Goal: Information Seeking & Learning: Learn about a topic

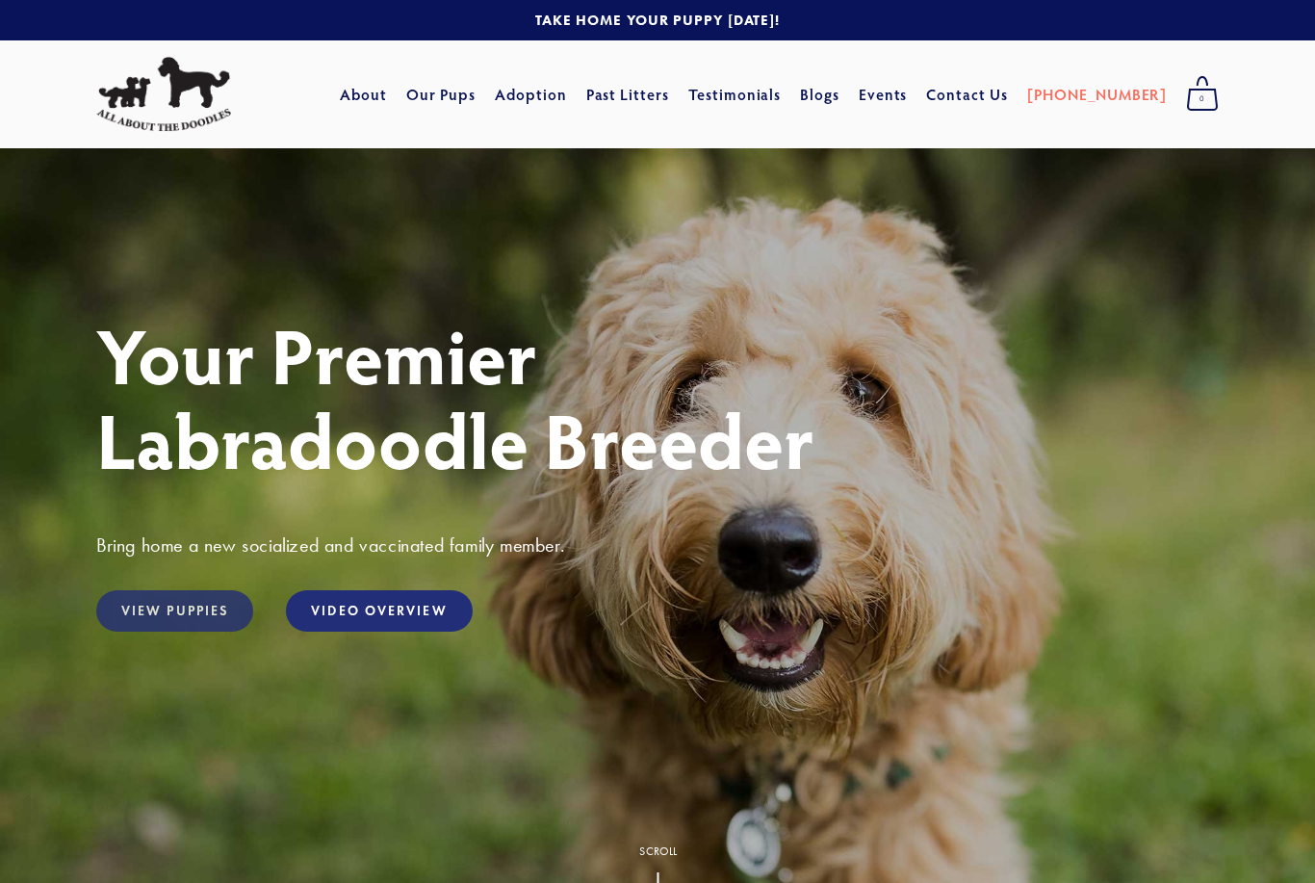
click at [149, 608] on link "View Puppies" at bounding box center [174, 610] width 157 height 41
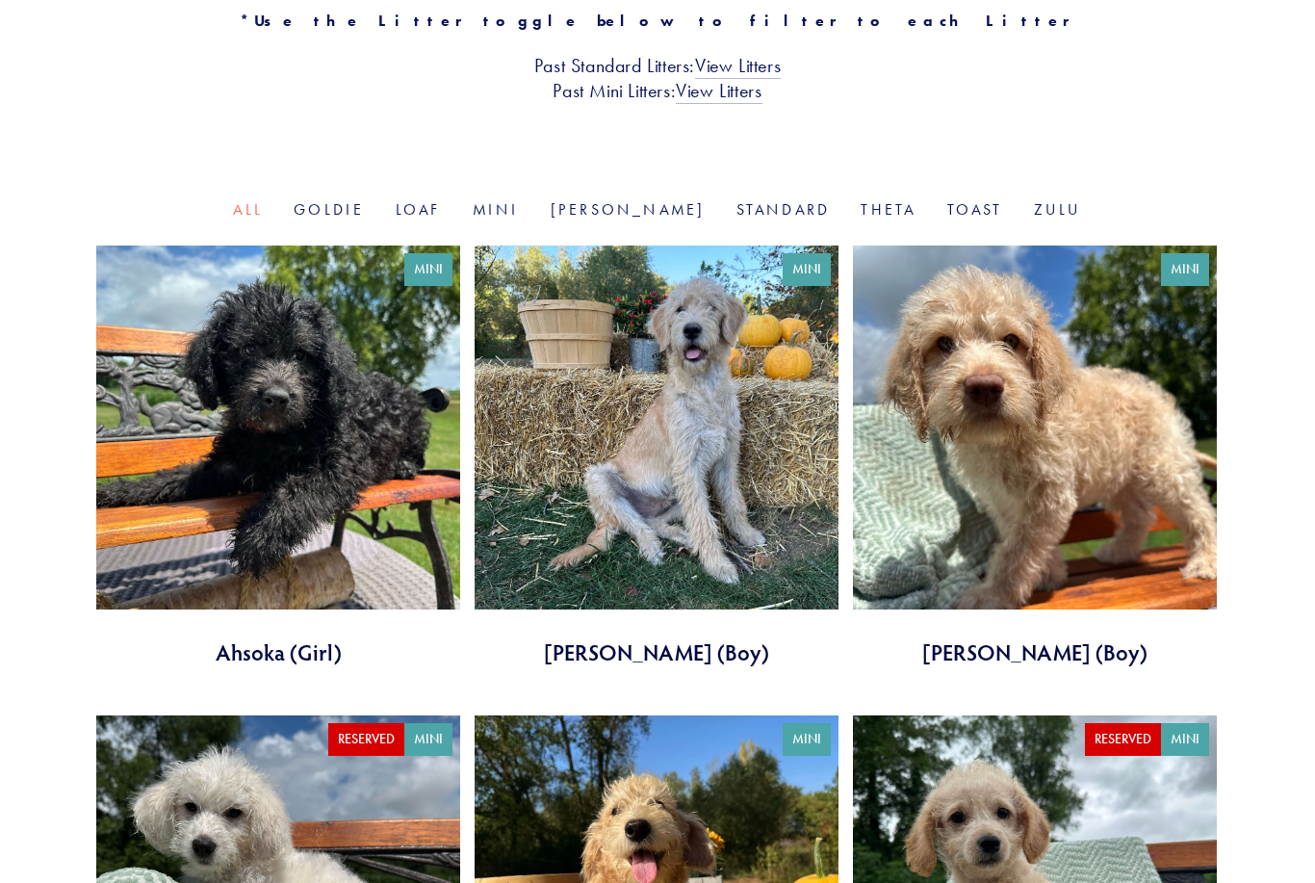
scroll to position [503, 0]
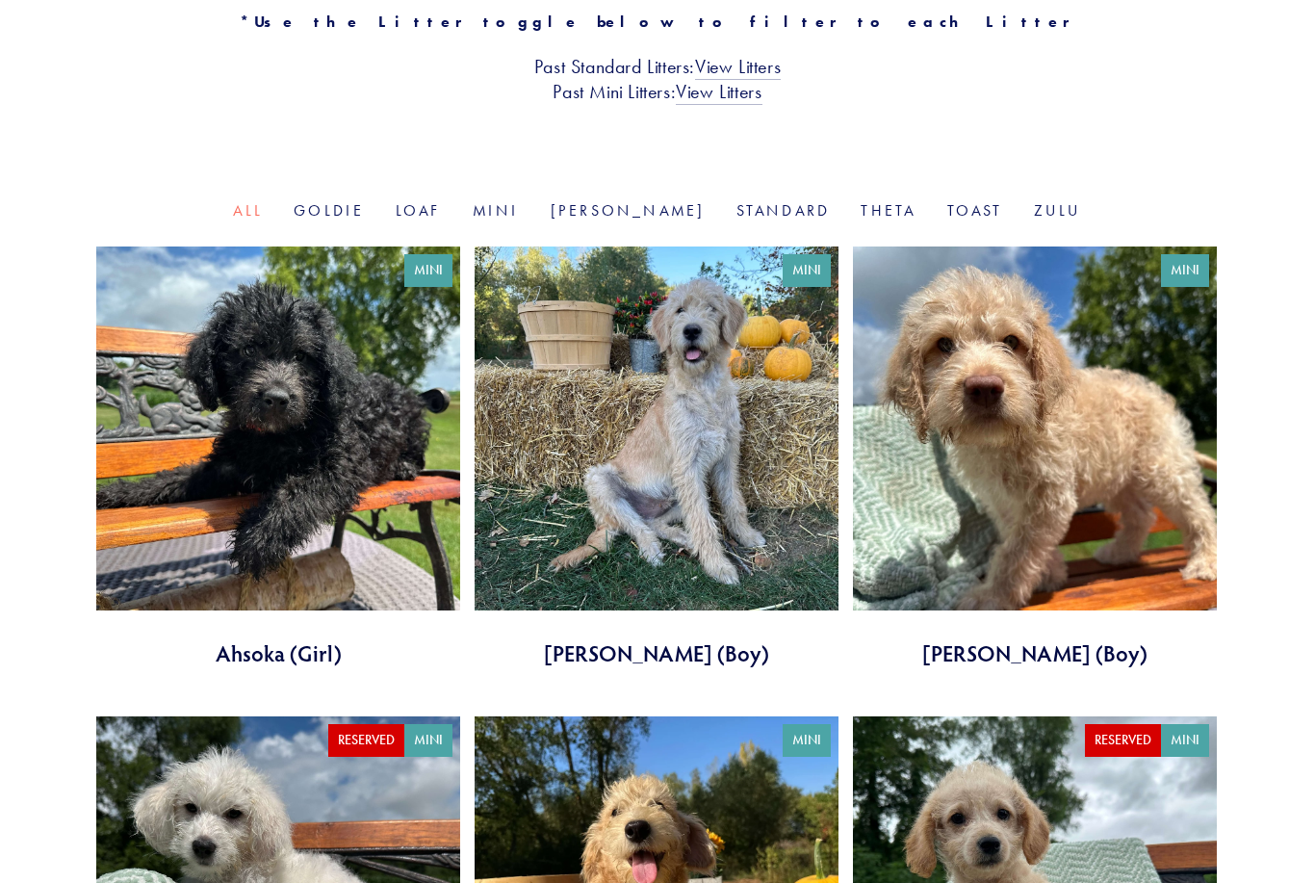
click at [1043, 452] on link at bounding box center [1035, 457] width 364 height 422
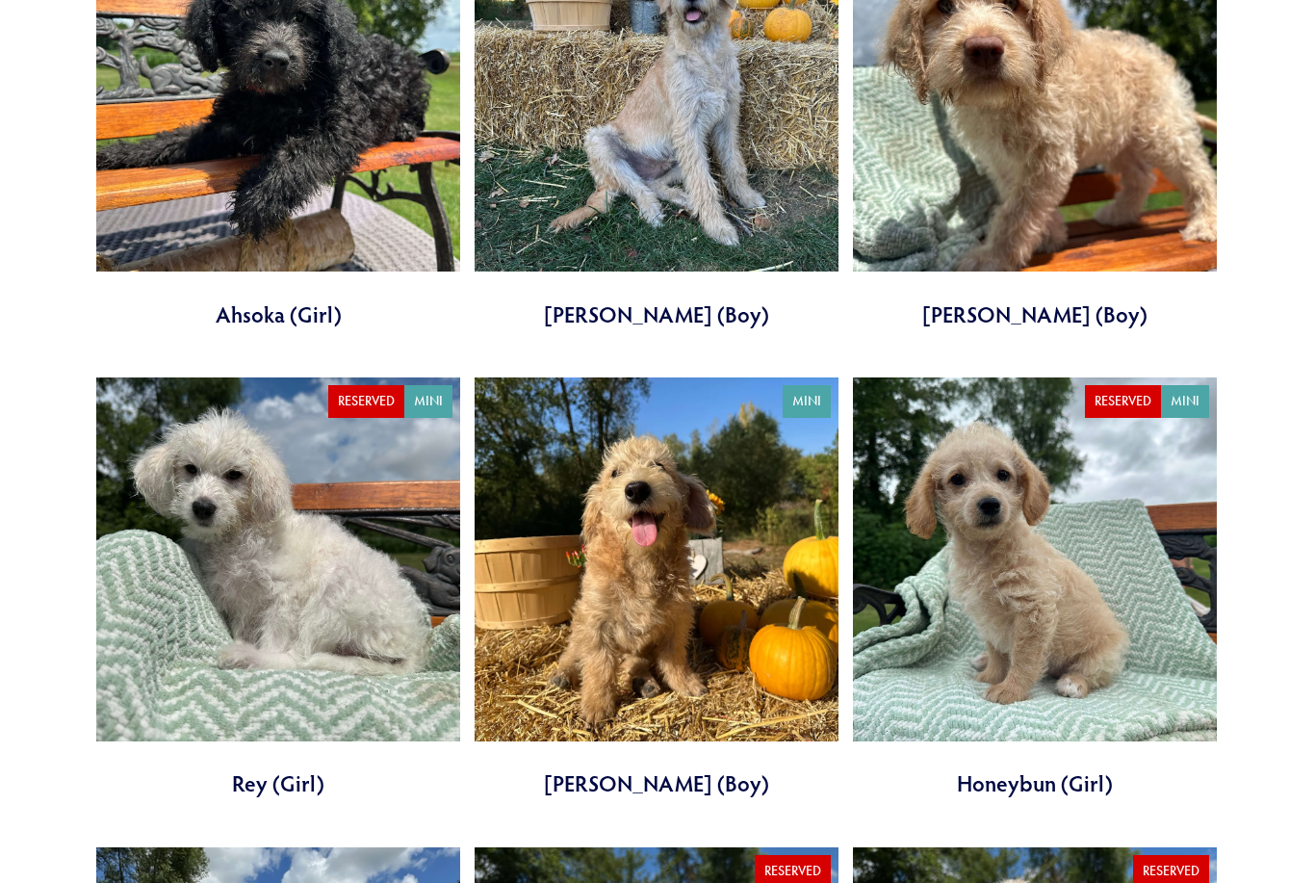
scroll to position [844, 0]
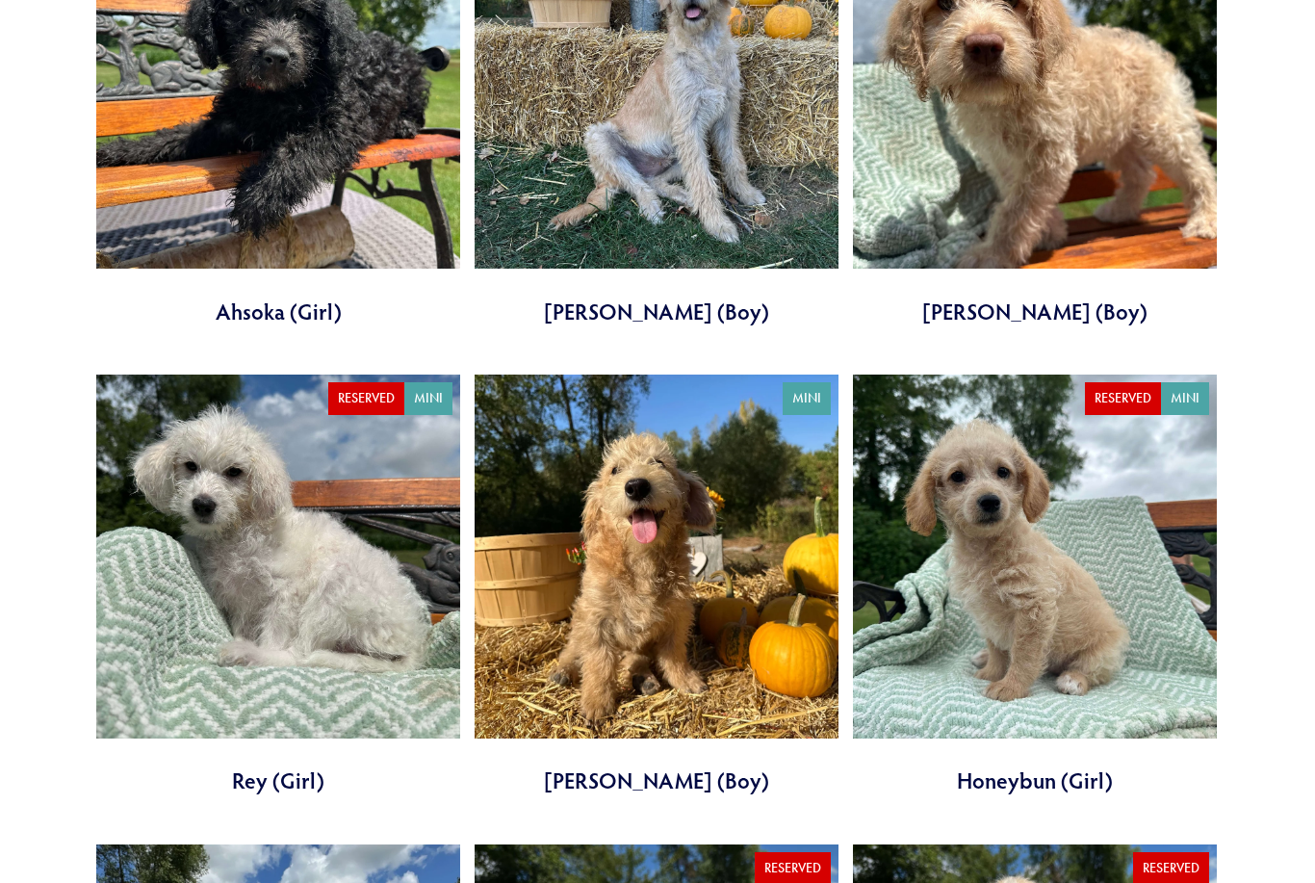
click at [687, 654] on link at bounding box center [656, 586] width 364 height 422
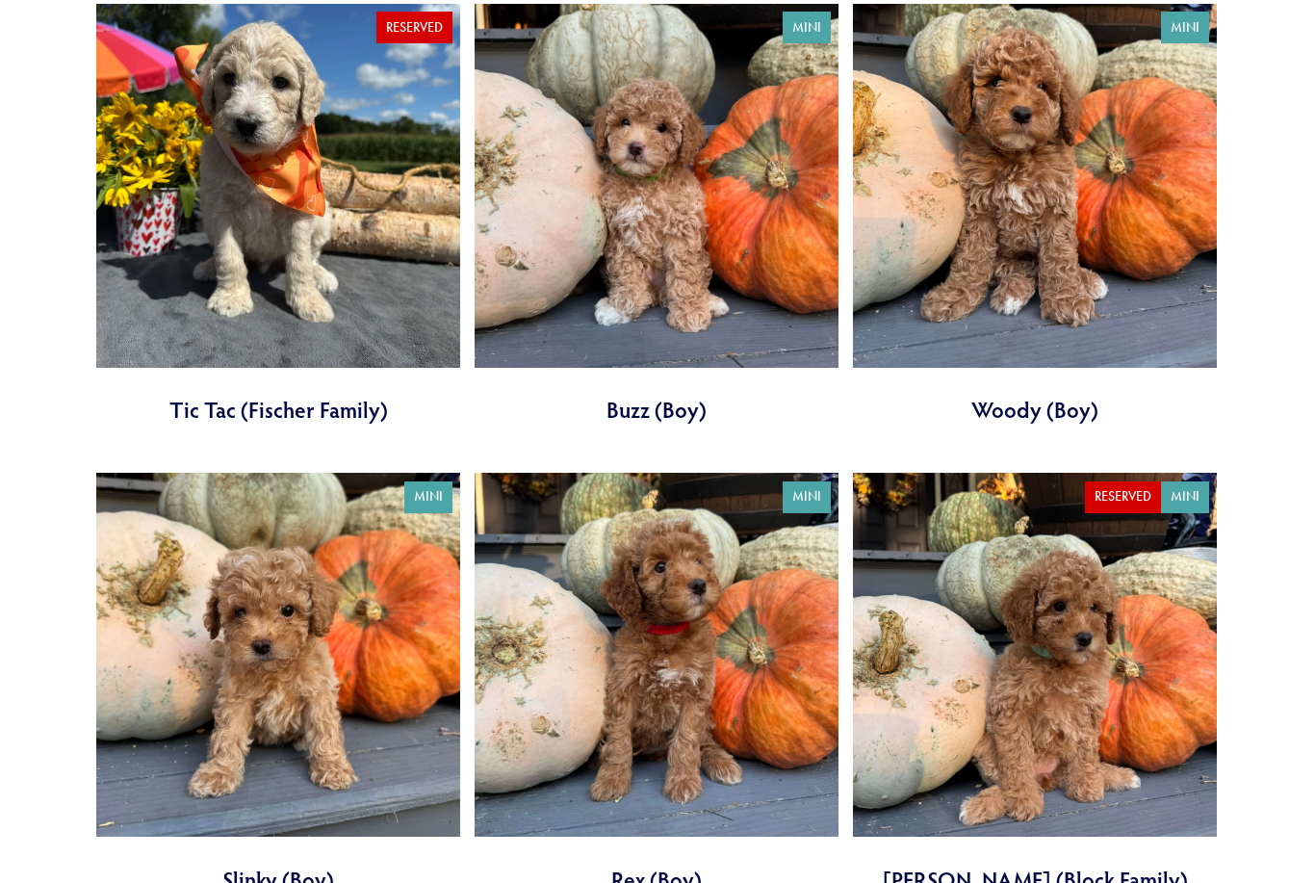
scroll to position [2194, 0]
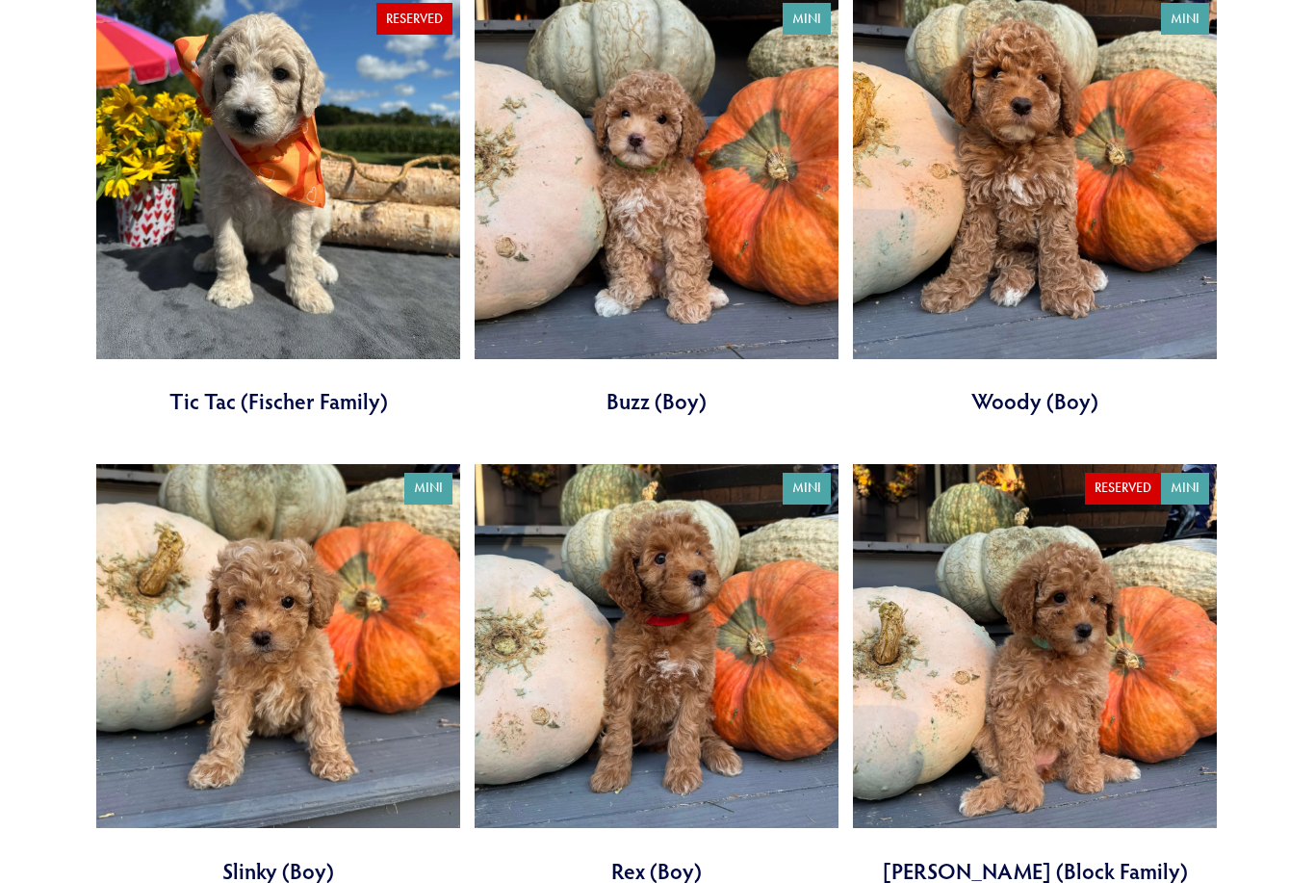
click at [725, 725] on link at bounding box center [656, 675] width 364 height 422
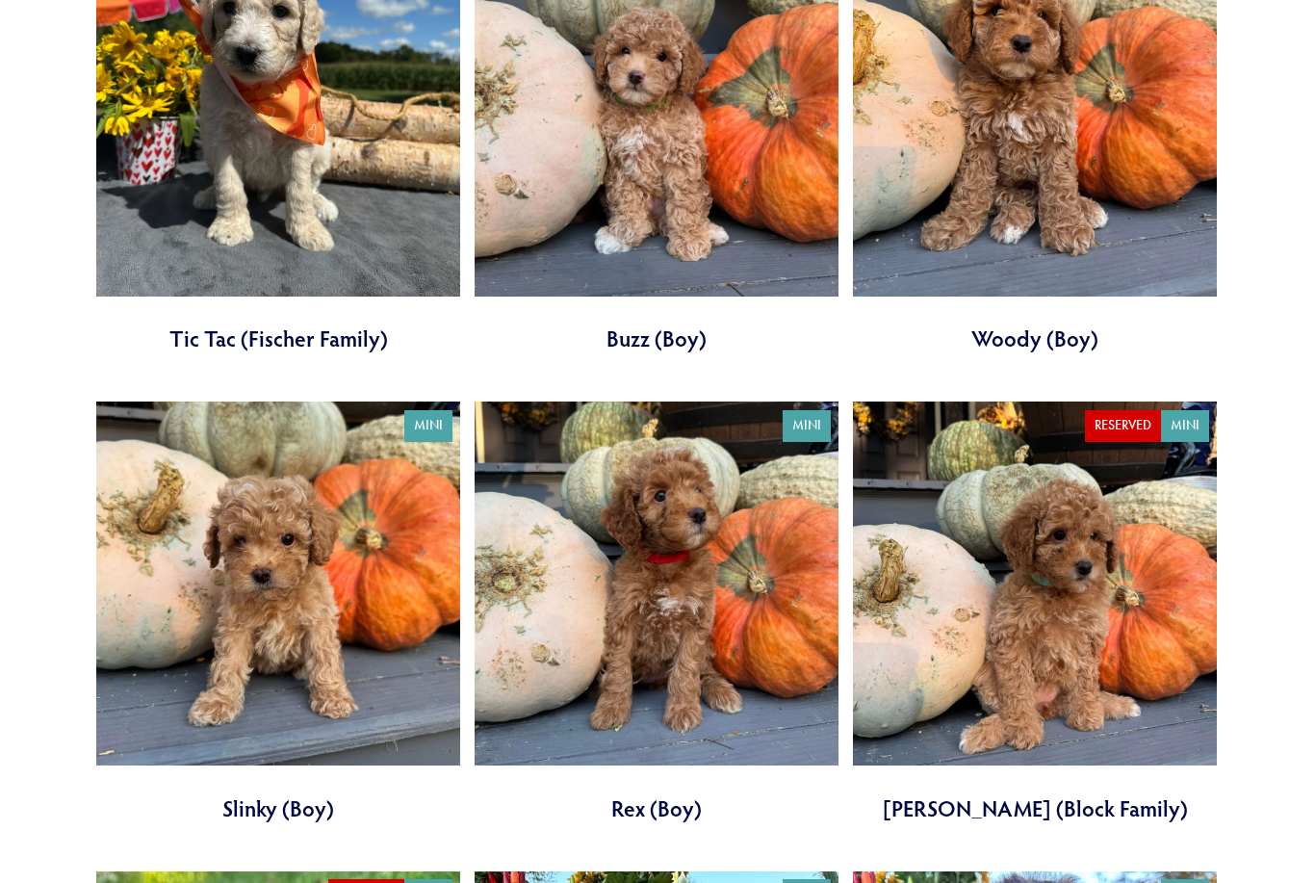
scroll to position [2257, 0]
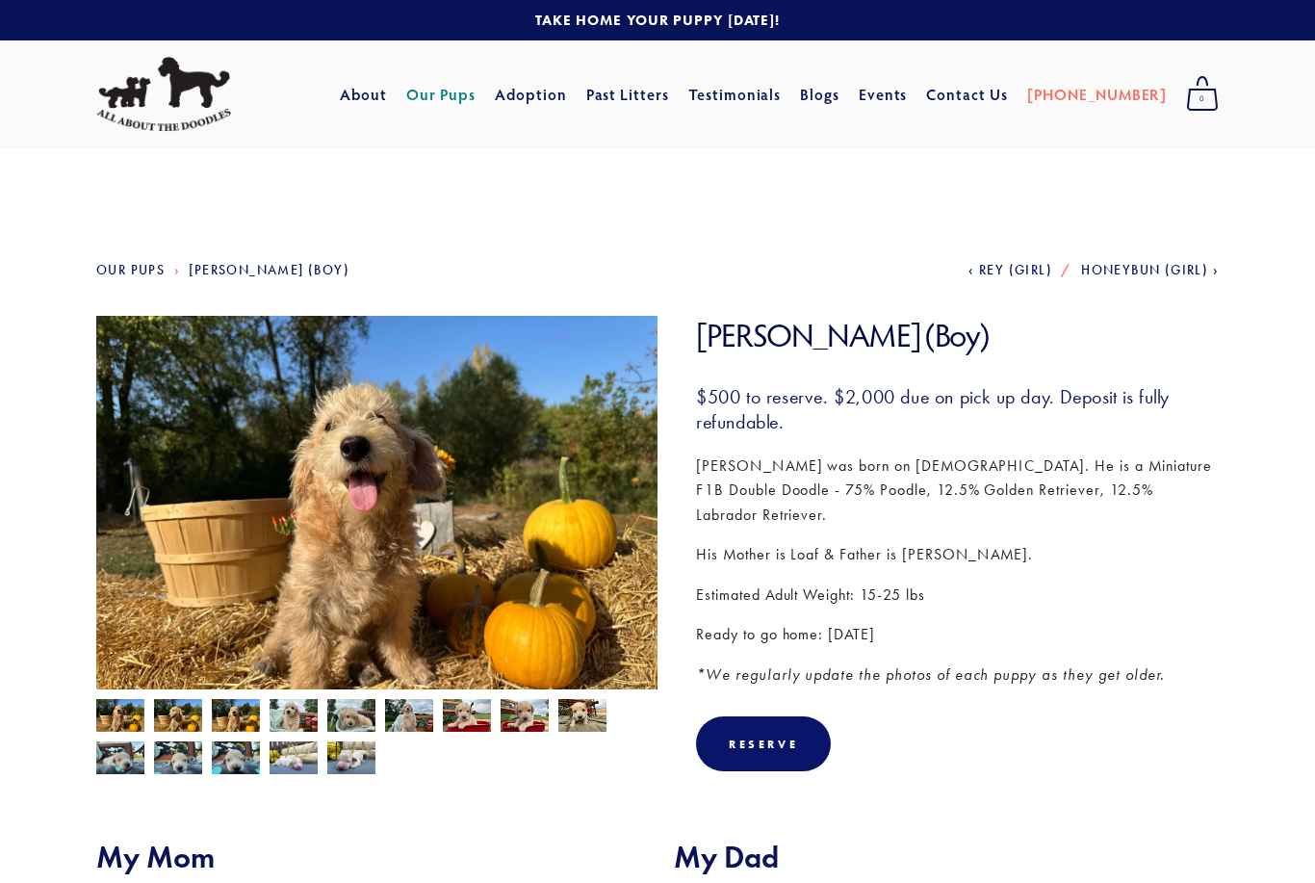
click at [172, 716] on img at bounding box center [178, 717] width 48 height 37
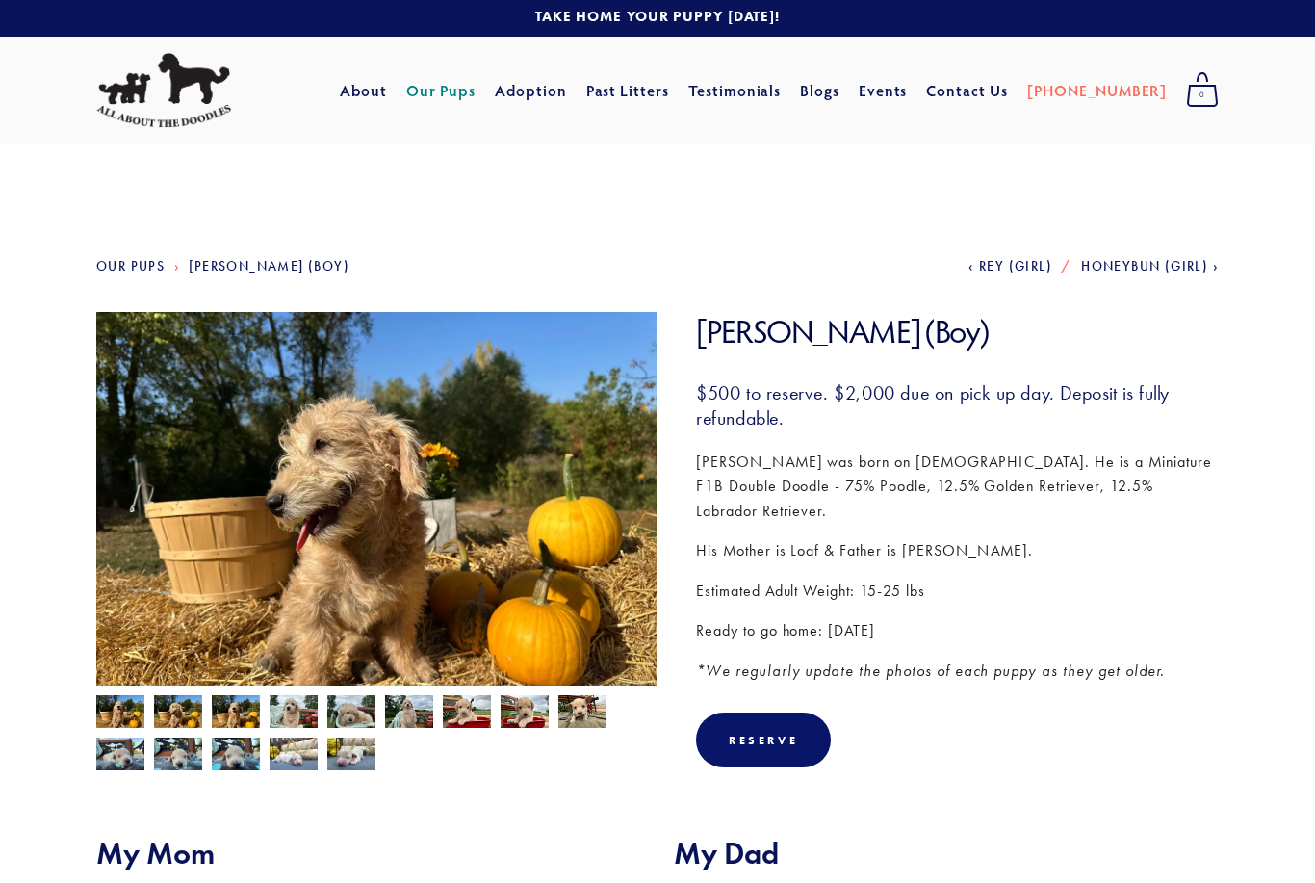
scroll to position [5, 0]
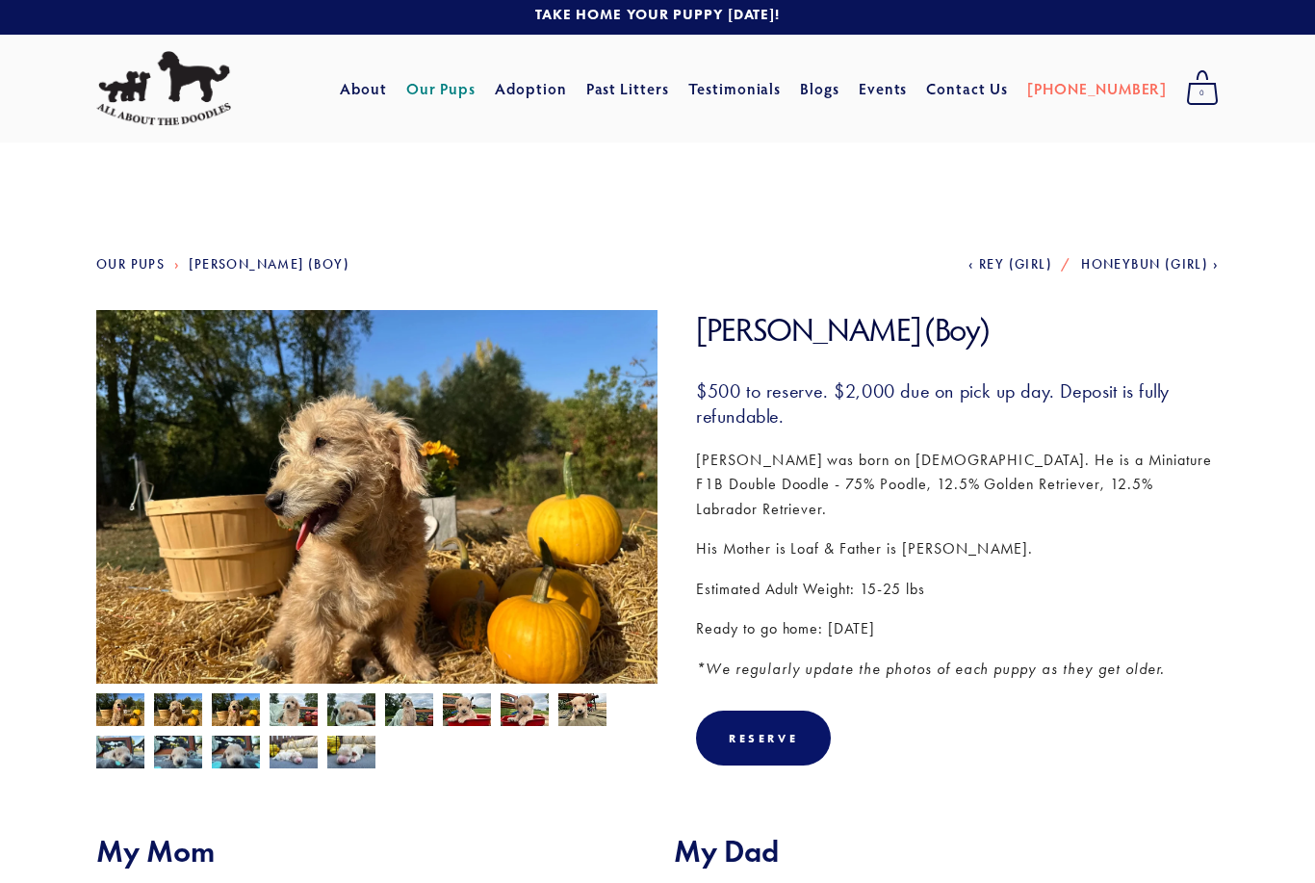
click at [273, 711] on img at bounding box center [293, 712] width 48 height 37
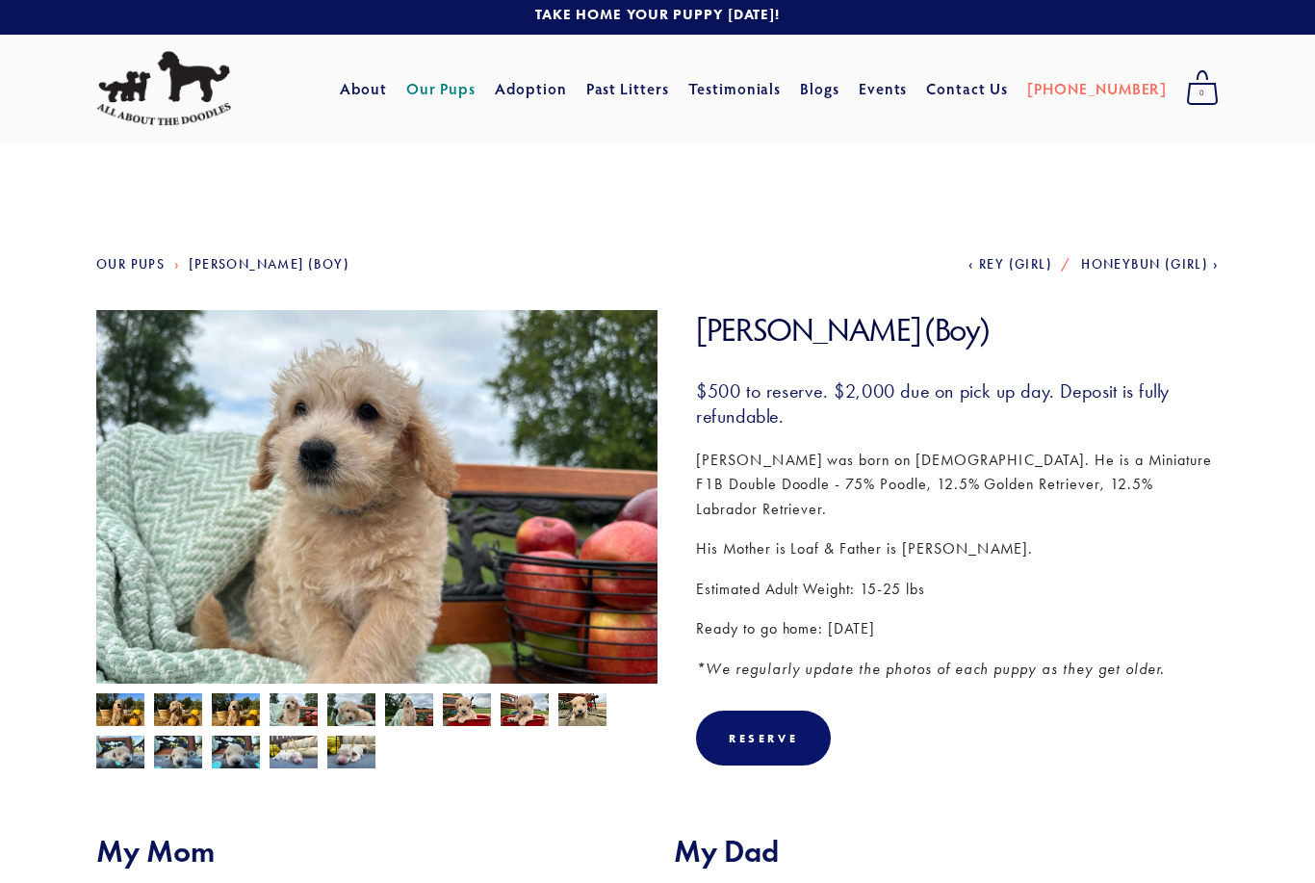
scroll to position [6, 0]
click at [449, 709] on img at bounding box center [467, 711] width 48 height 37
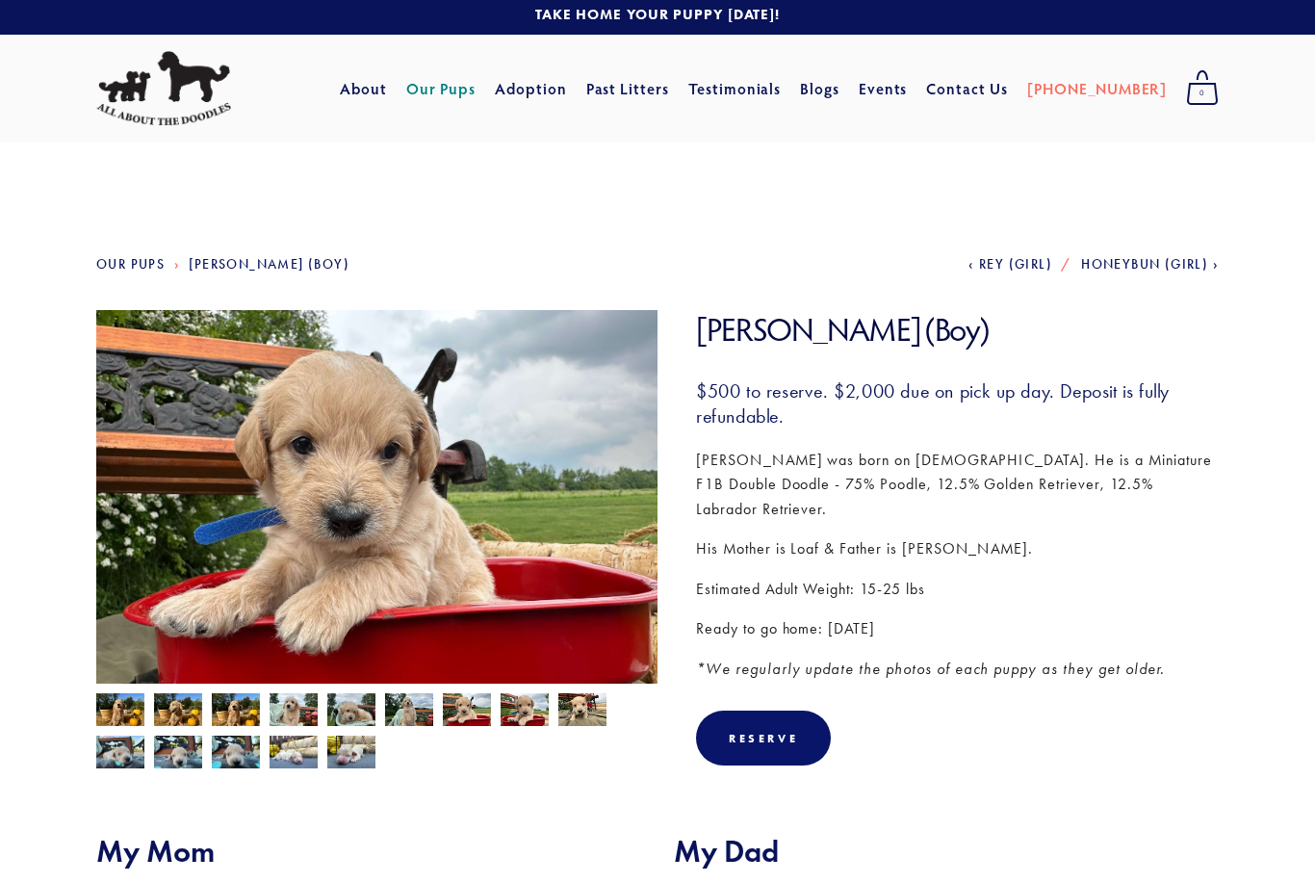
click at [487, 726] on img at bounding box center [467, 711] width 48 height 37
click at [505, 714] on img at bounding box center [524, 711] width 48 height 37
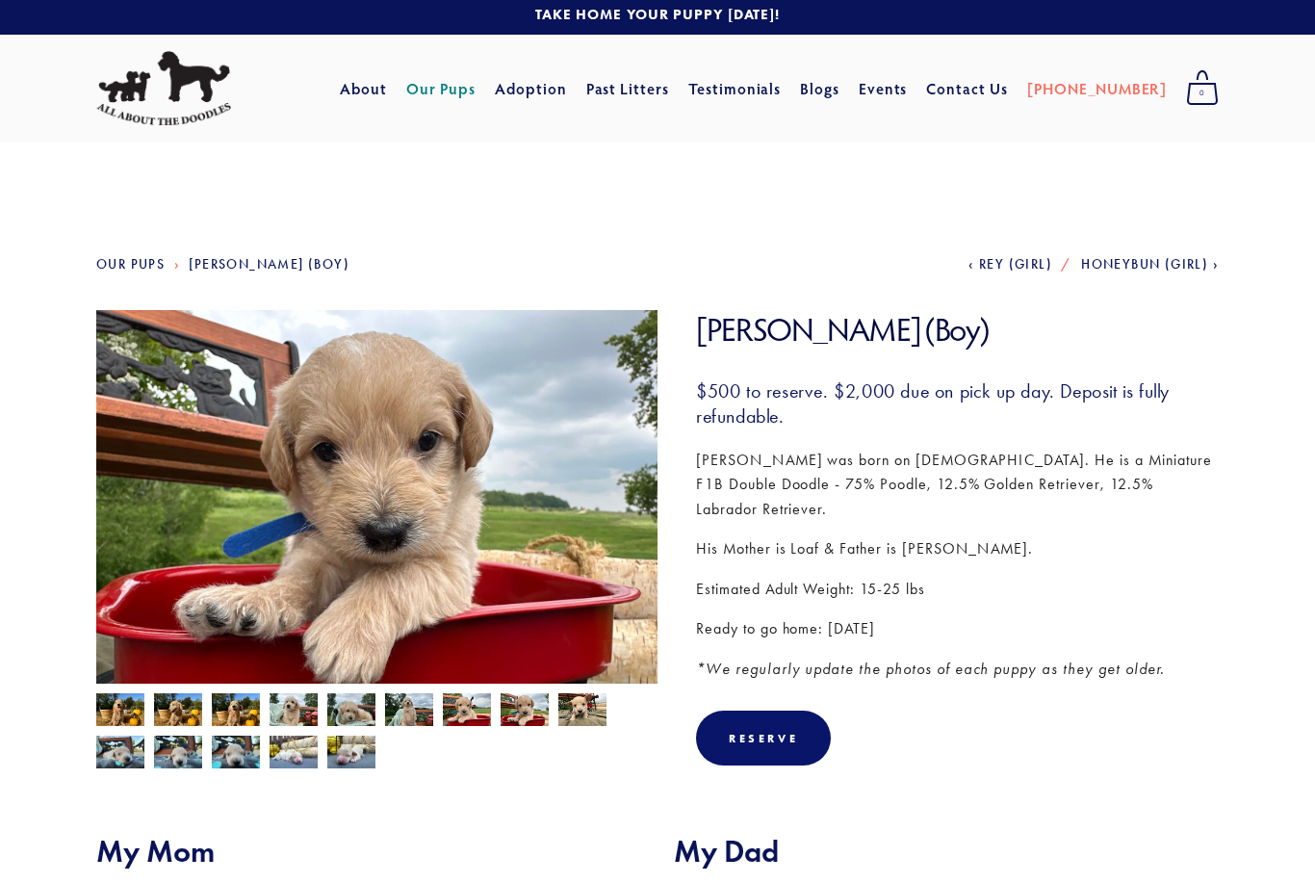
click at [109, 756] on img at bounding box center [120, 752] width 48 height 37
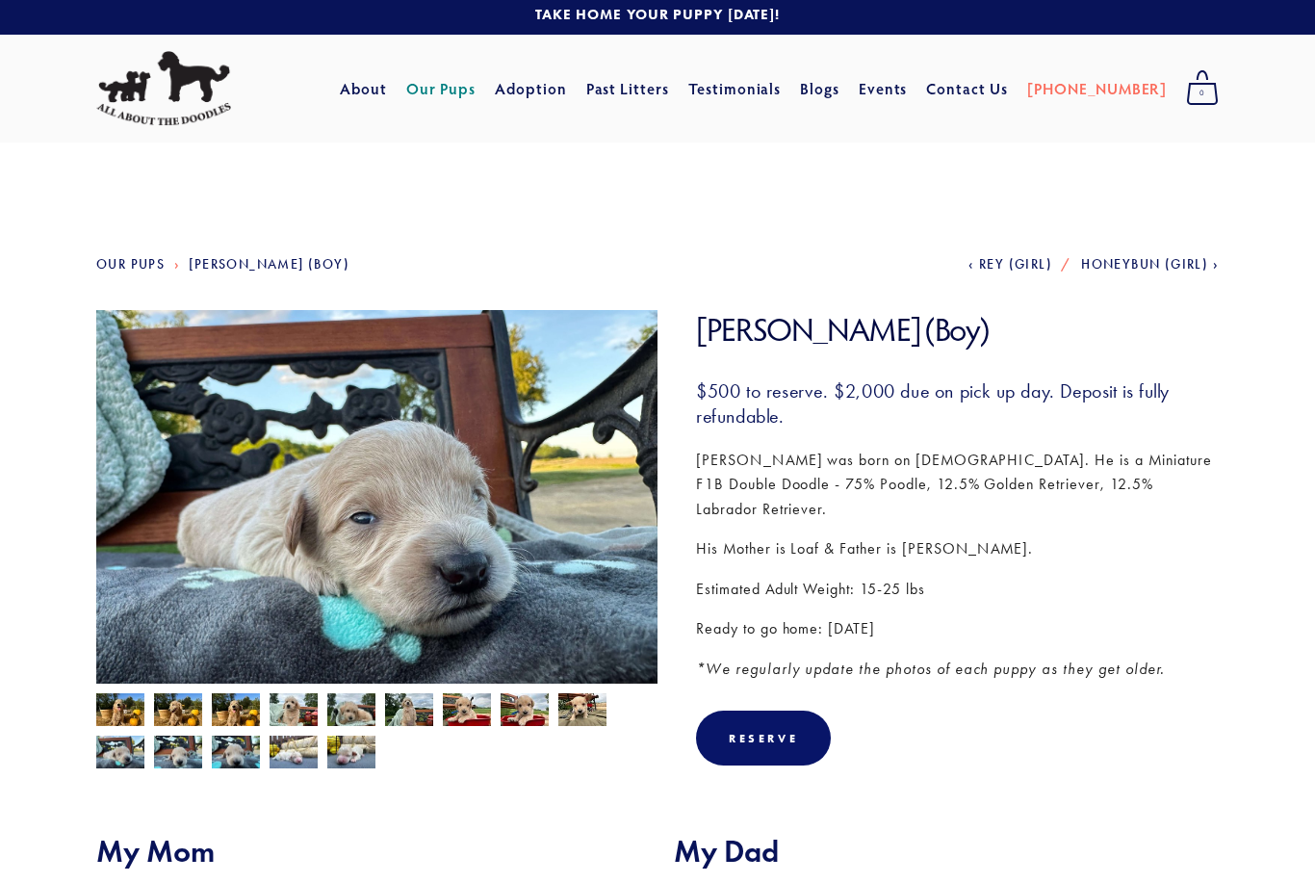
click at [176, 758] on img at bounding box center [178, 752] width 48 height 37
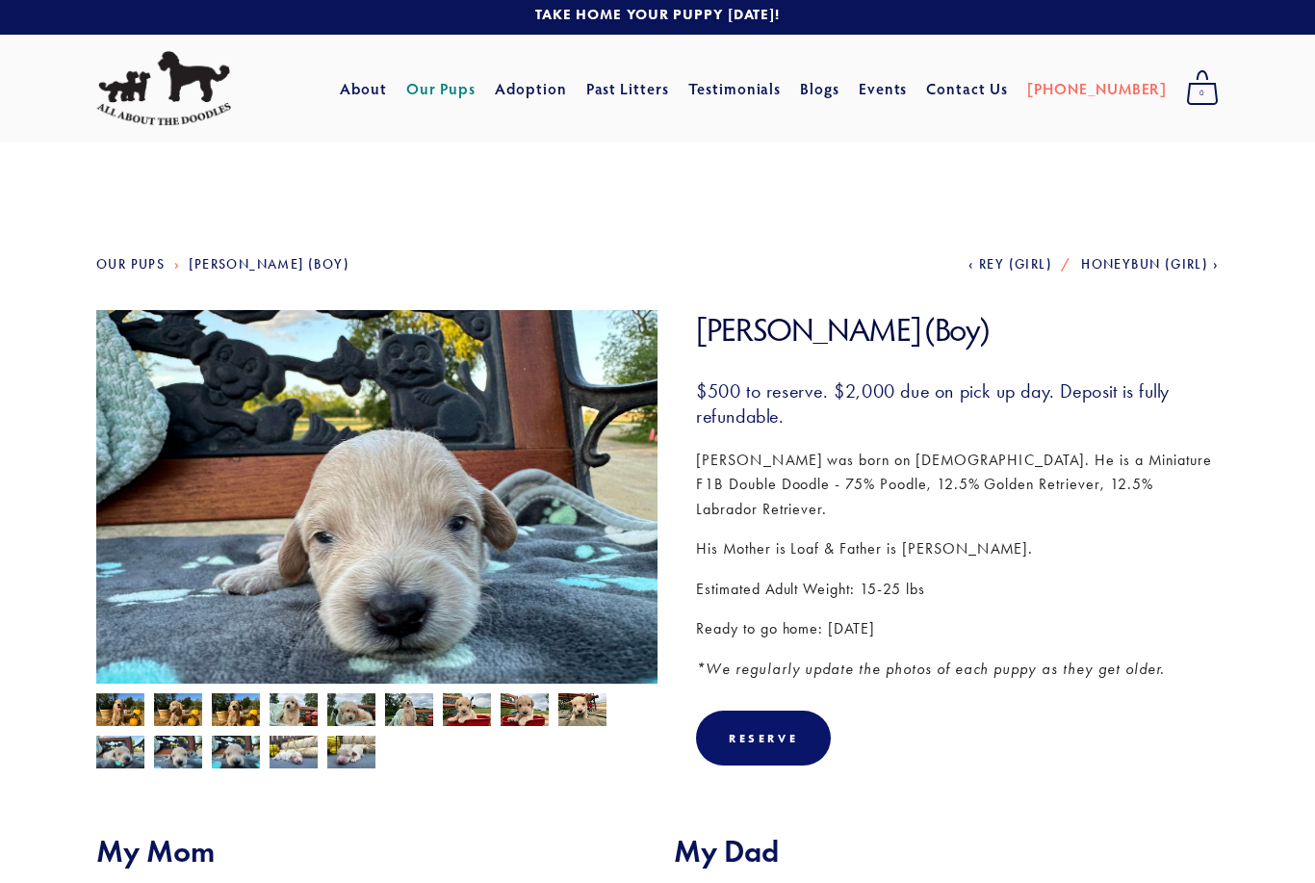
click at [118, 709] on img at bounding box center [120, 711] width 48 height 37
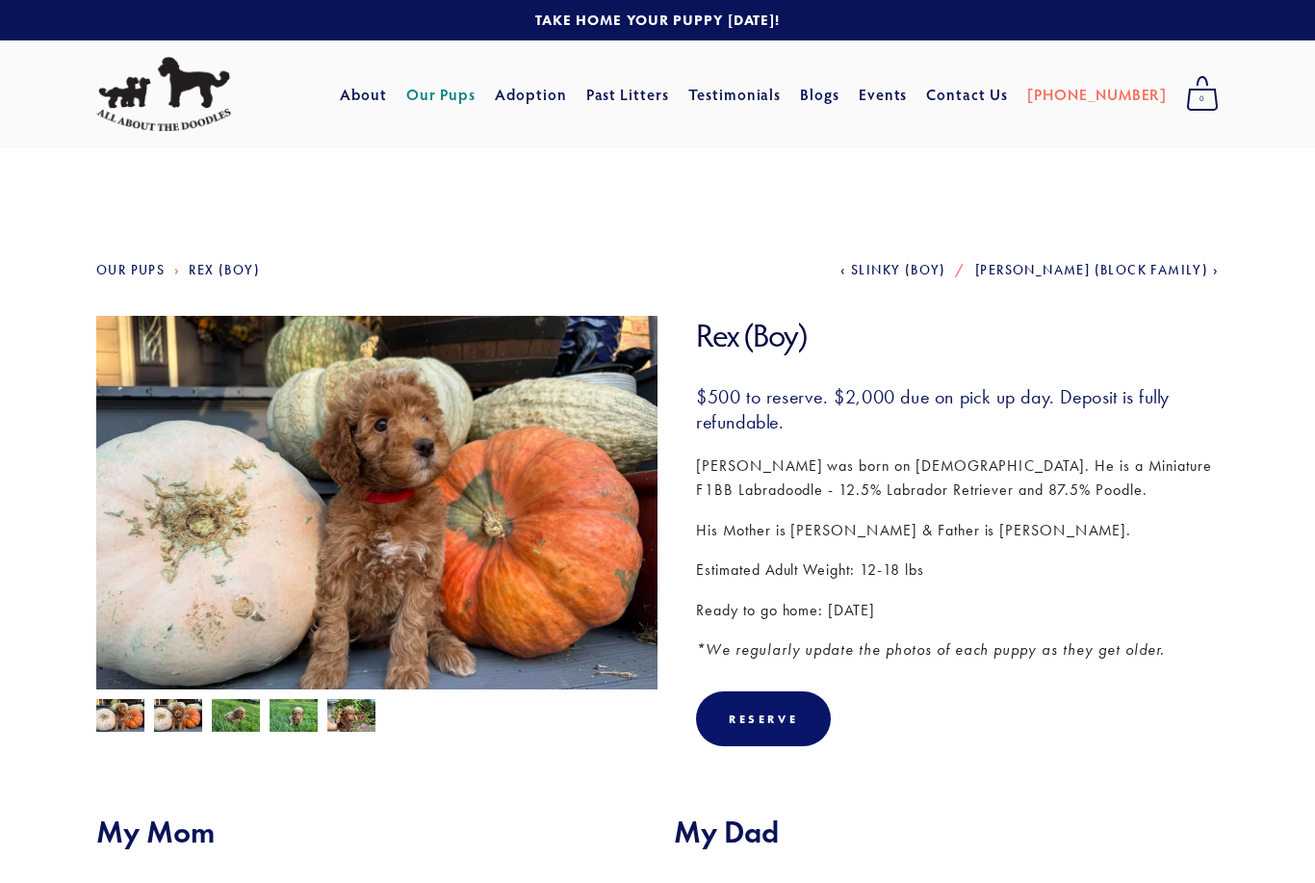
click at [214, 722] on img at bounding box center [236, 717] width 48 height 37
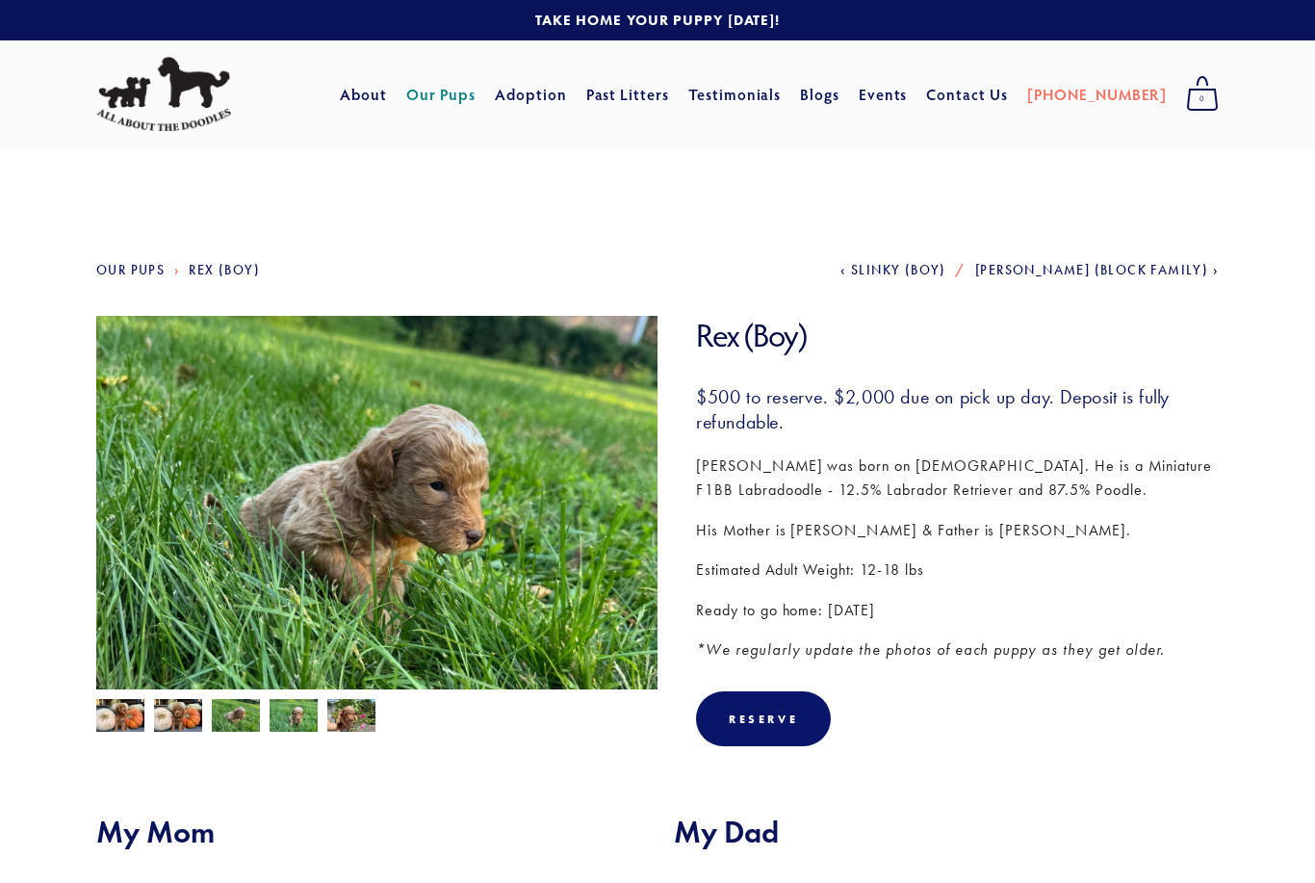
click at [221, 712] on img at bounding box center [236, 717] width 48 height 37
click at [340, 726] on img at bounding box center [351, 717] width 48 height 37
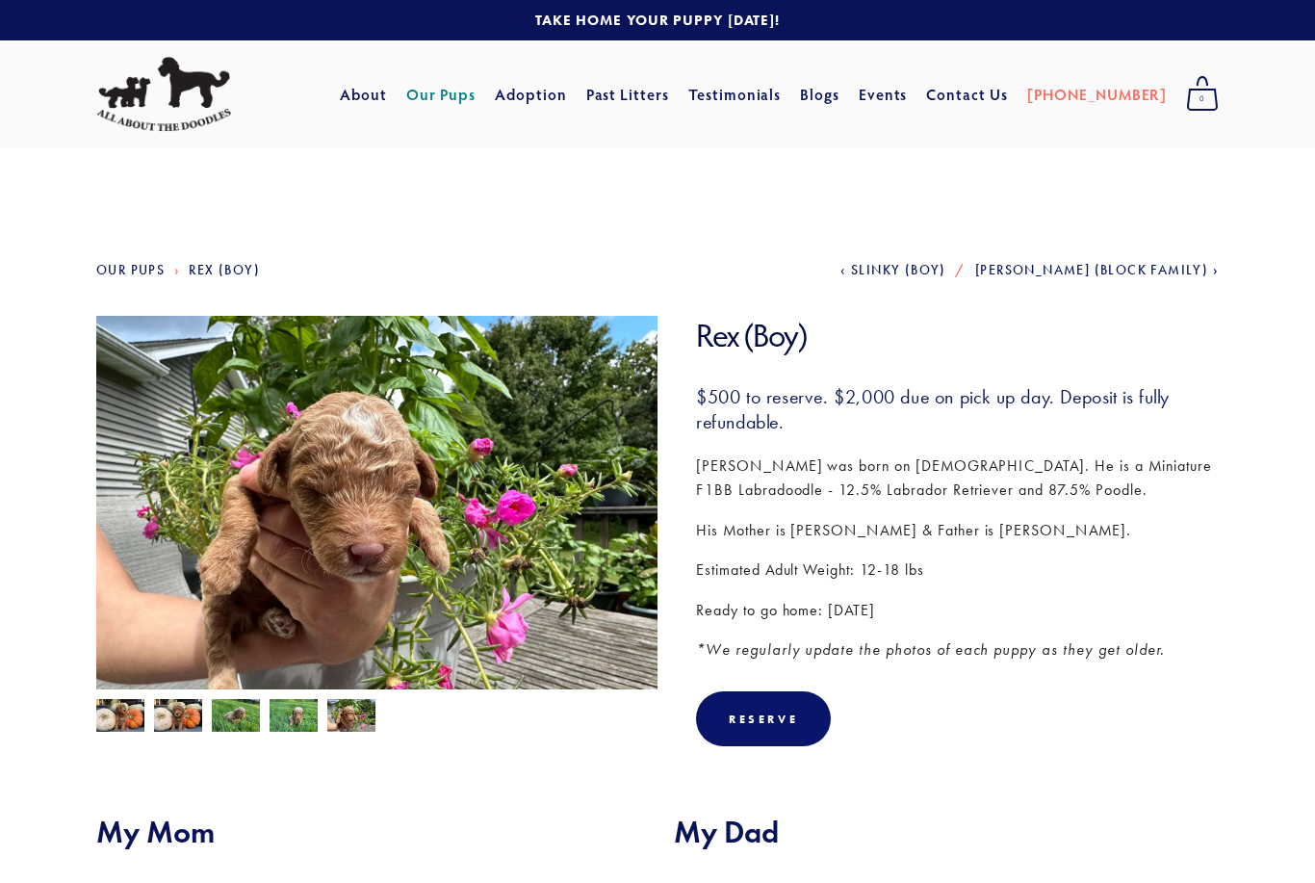
click at [117, 720] on img at bounding box center [120, 717] width 48 height 37
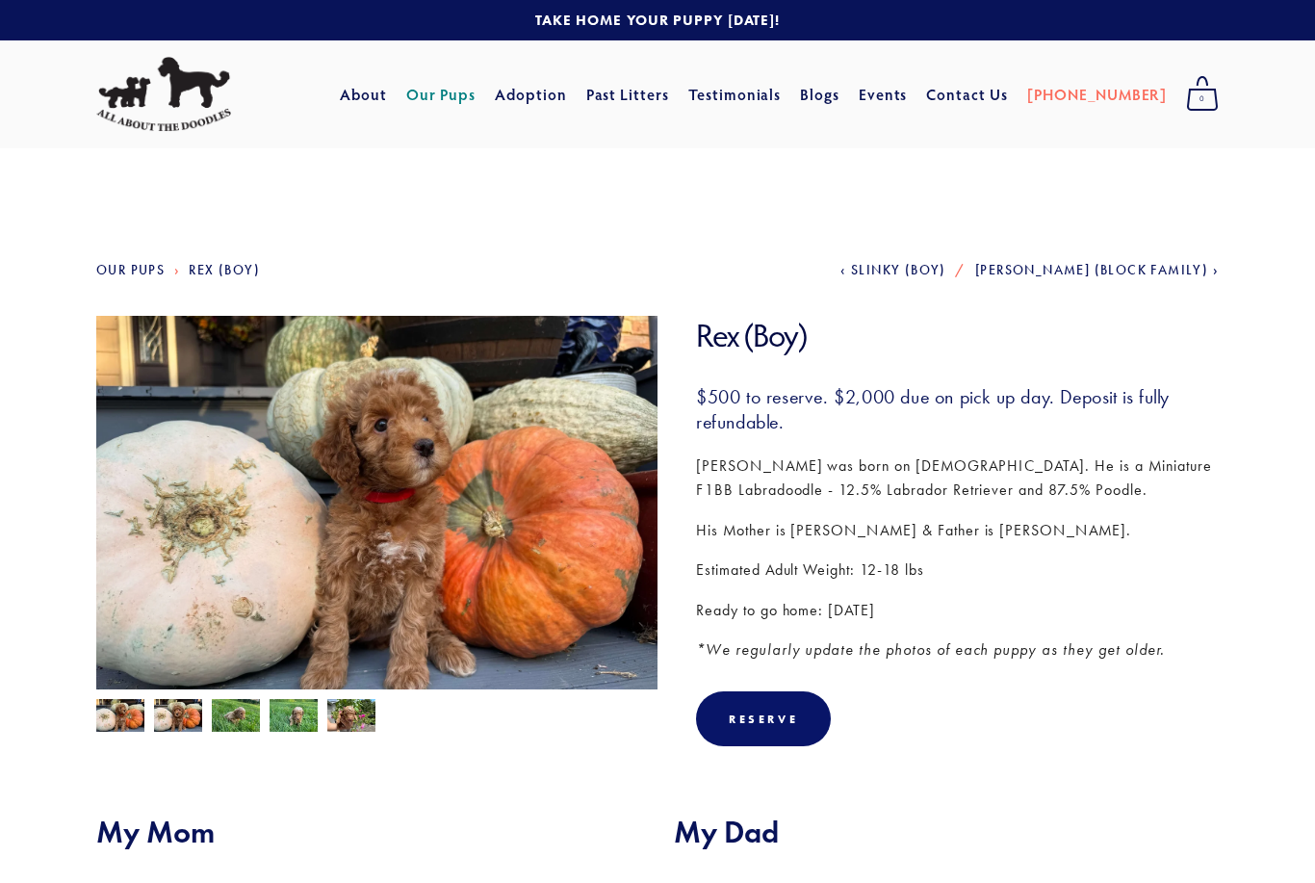
click at [171, 727] on img at bounding box center [178, 717] width 48 height 37
